Goal: Task Accomplishment & Management: Complete application form

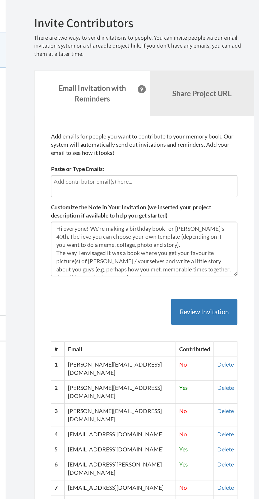
click at [115, 119] on input "text" at bounding box center [168, 118] width 117 height 6
click at [175, 118] on input "text" at bounding box center [168, 118] width 117 height 6
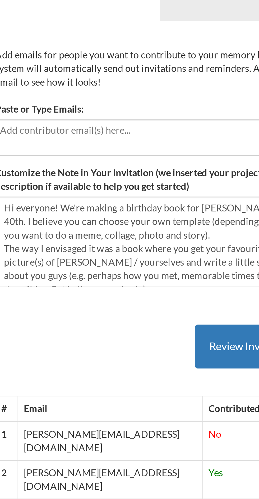
type input "S"
click at [175, 119] on input "[PERSON_NAME][EMAIL_ADDRESS][DOMAIN_NAME]." at bounding box center [168, 118] width 117 height 6
type input "[PERSON_NAME][EMAIL_ADDRESS][DOMAIN_NAME]"
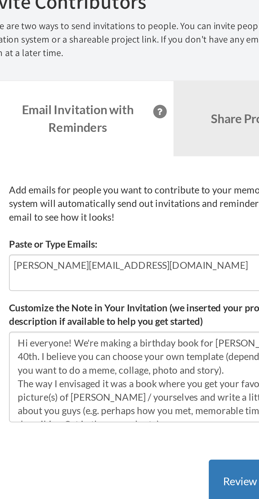
click at [181, 120] on input "[PERSON_NAME][EMAIL_ADDRESS][DOMAIN_NAME]" at bounding box center [168, 118] width 117 height 6
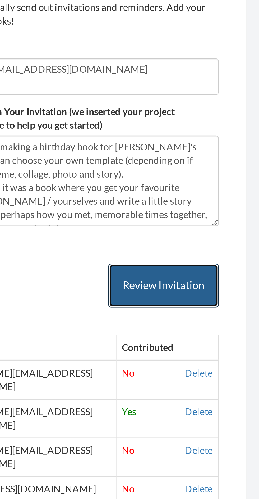
click at [216, 201] on button "Review Invitation" at bounding box center [208, 202] width 43 height 17
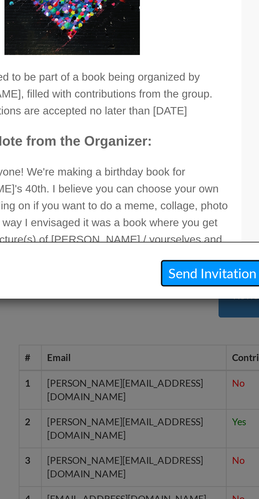
click at [181, 196] on button "Send Invitation" at bounding box center [184, 197] width 41 height 11
